Goal: Information Seeking & Learning: Learn about a topic

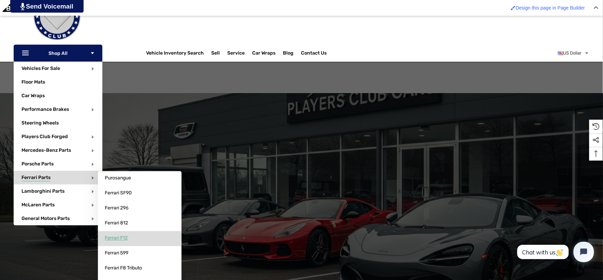
scroll to position [114, 0]
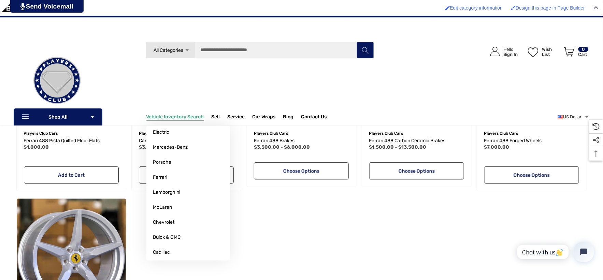
scroll to position [417, 0]
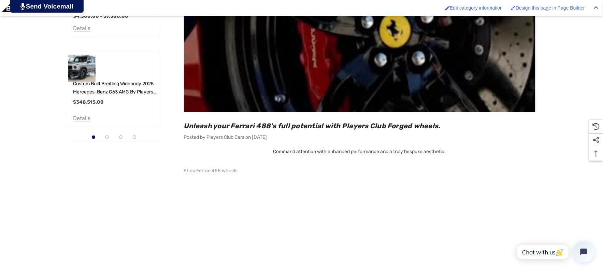
scroll to position [455, 0]
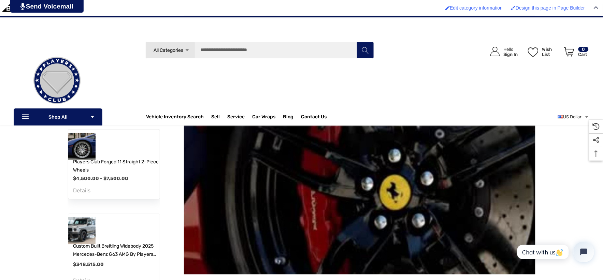
scroll to position [265, 0]
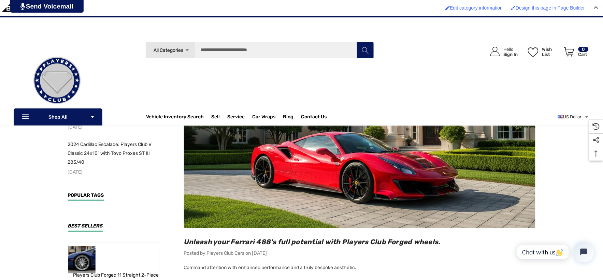
scroll to position [151, 0]
